Goal: Obtain resource: Download file/media

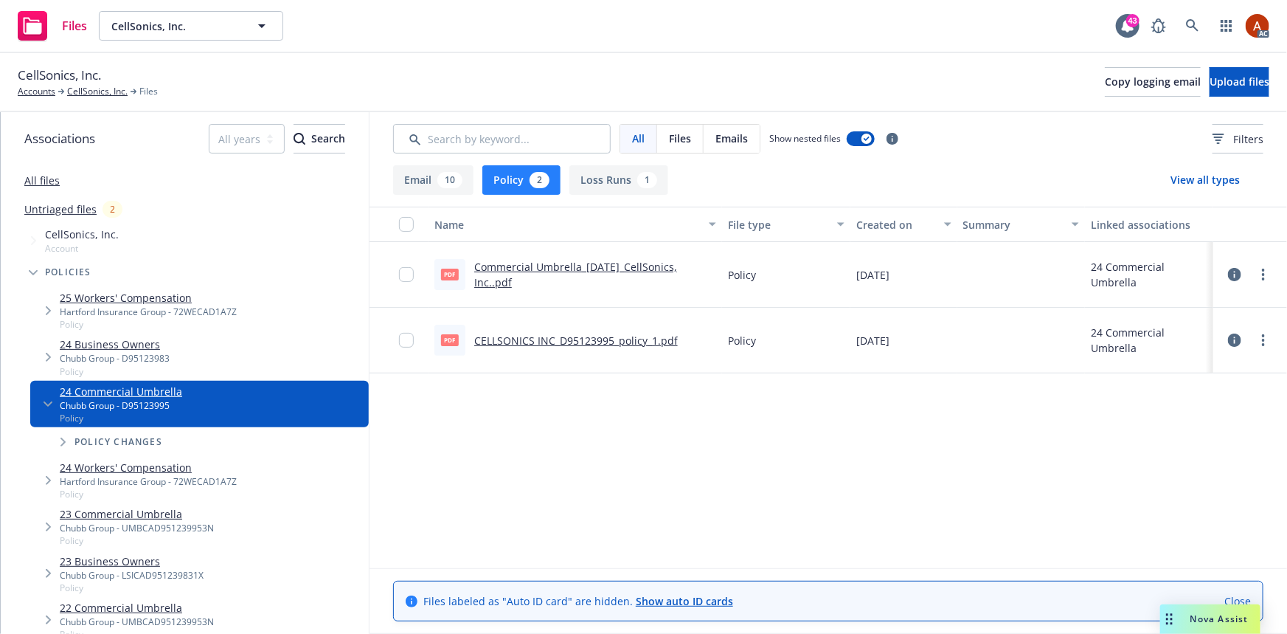
click at [693, 413] on div "Name File type Created on Summary Linked associations pdf Commercial Umbrella_[…" at bounding box center [829, 388] width 918 height 362
click at [575, 269] on link "Commercial Umbrella_[DATE]_CellSonics, Inc..pdf" at bounding box center [575, 275] width 203 height 30
